Goal: Task Accomplishment & Management: Use online tool/utility

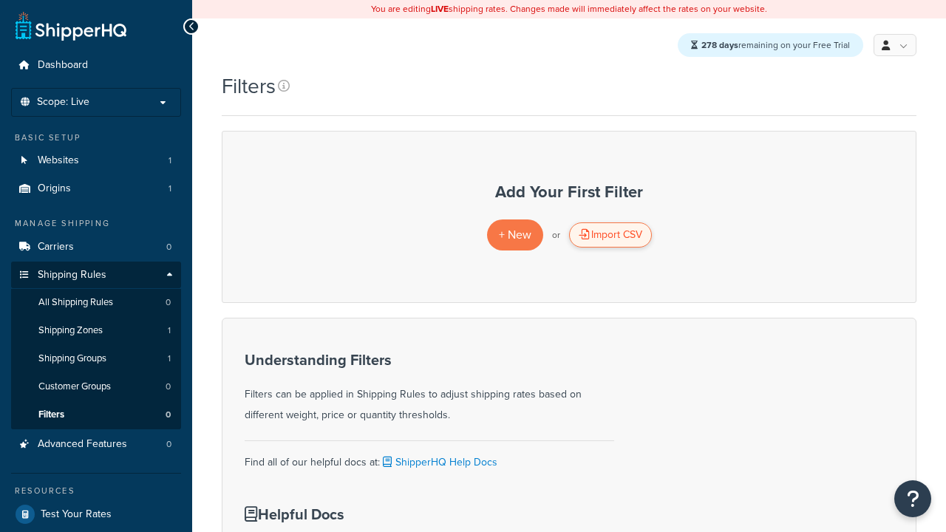
click at [609, 236] on div "Import CSV" at bounding box center [610, 234] width 83 height 25
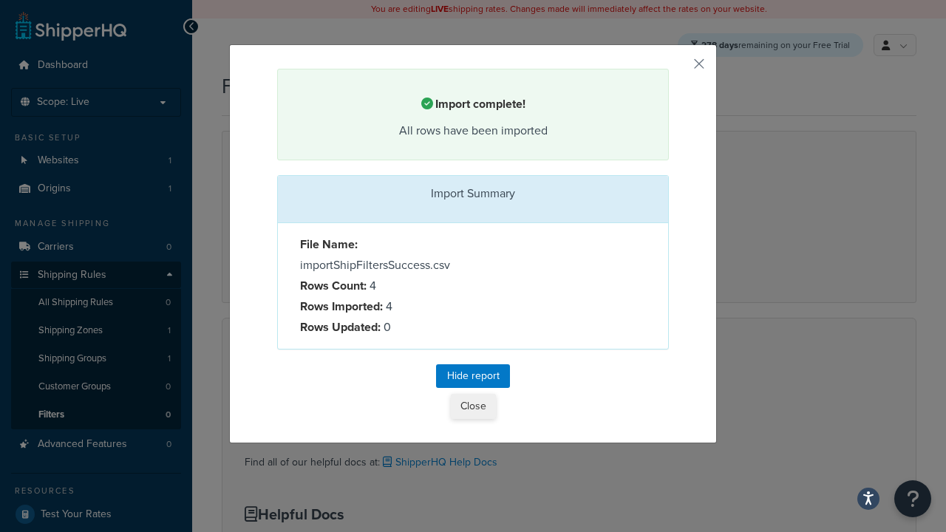
click at [473, 407] on button "Close" at bounding box center [473, 406] width 45 height 25
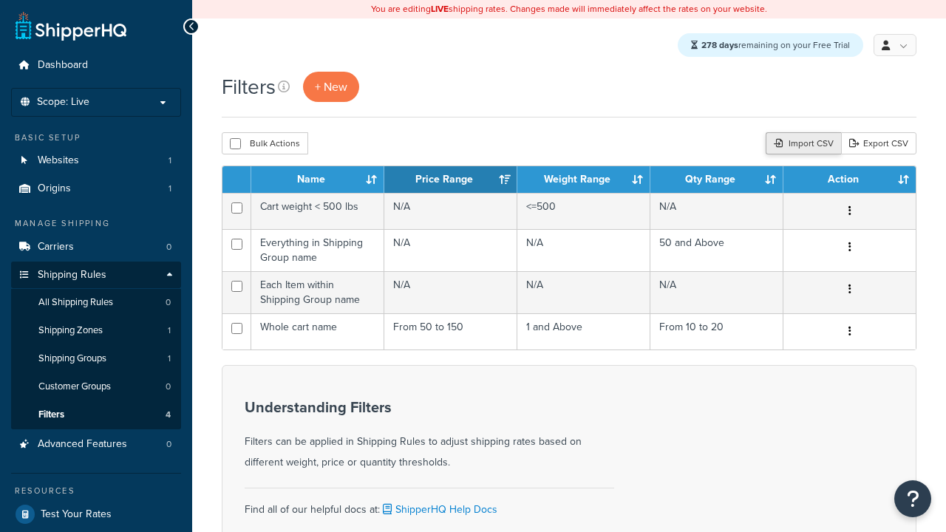
click at [801, 145] on div "Import CSV" at bounding box center [802, 143] width 75 height 22
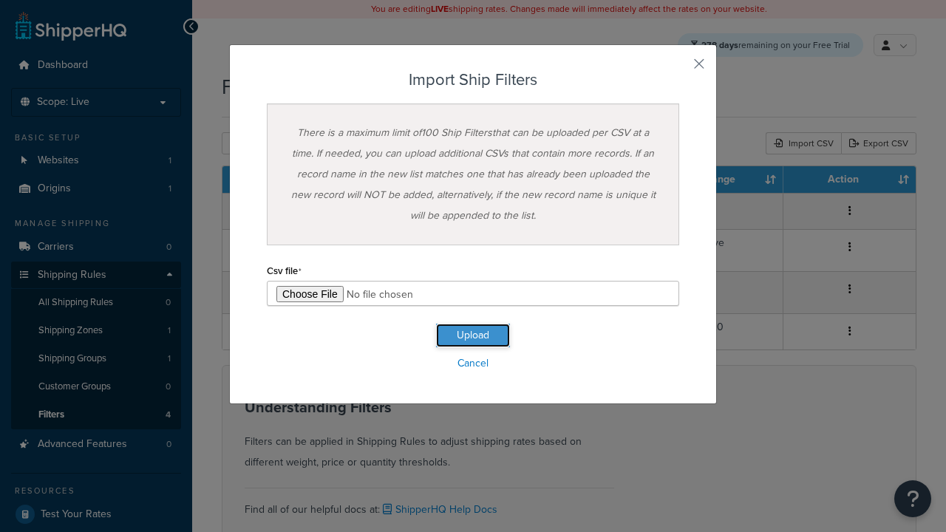
click at [473, 335] on button "Upload" at bounding box center [473, 336] width 74 height 24
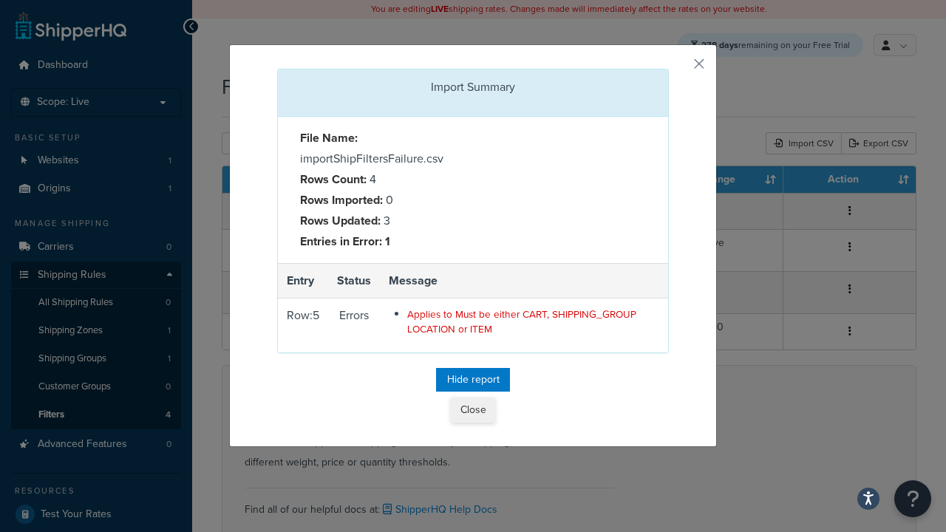
click at [473, 411] on button "Close" at bounding box center [473, 409] width 44 height 25
